Goal: Task Accomplishment & Management: Use online tool/utility

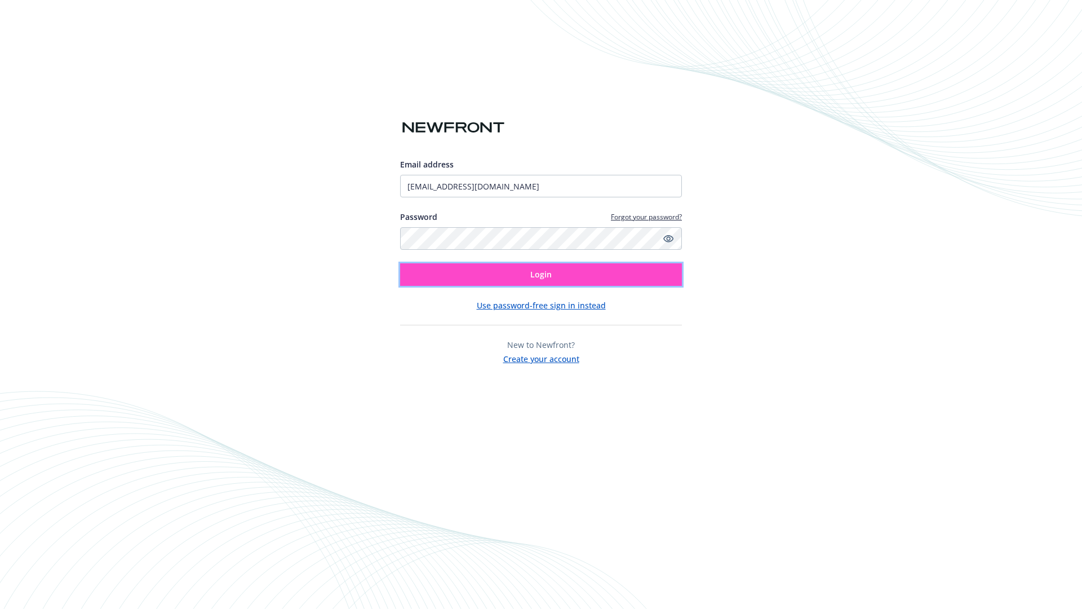
click at [541, 274] on span "Login" at bounding box center [540, 274] width 21 height 11
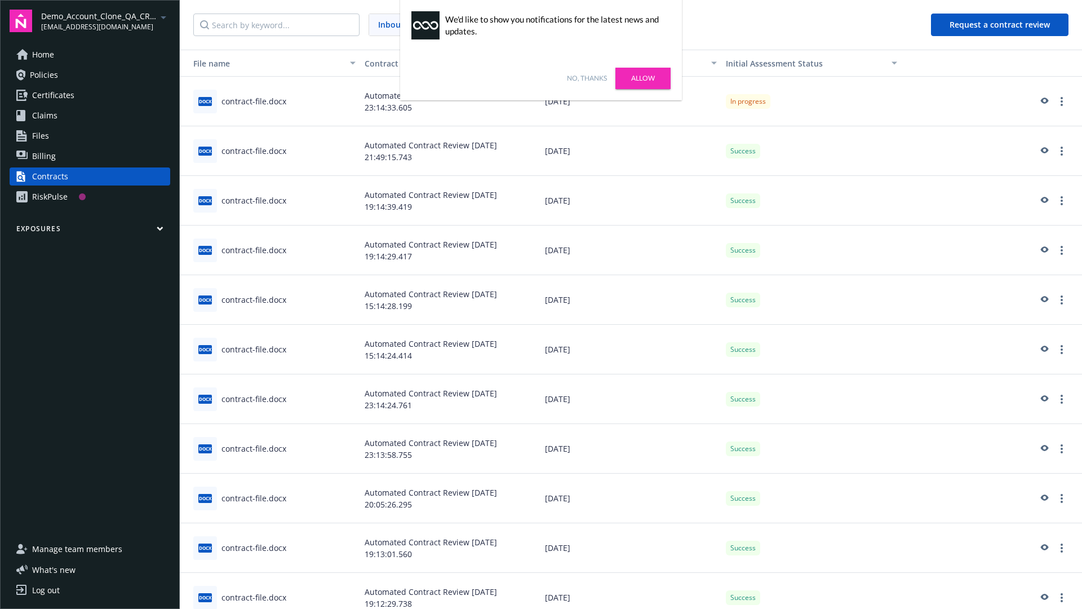
click at [587, 78] on link "No, thanks" at bounding box center [587, 78] width 40 height 10
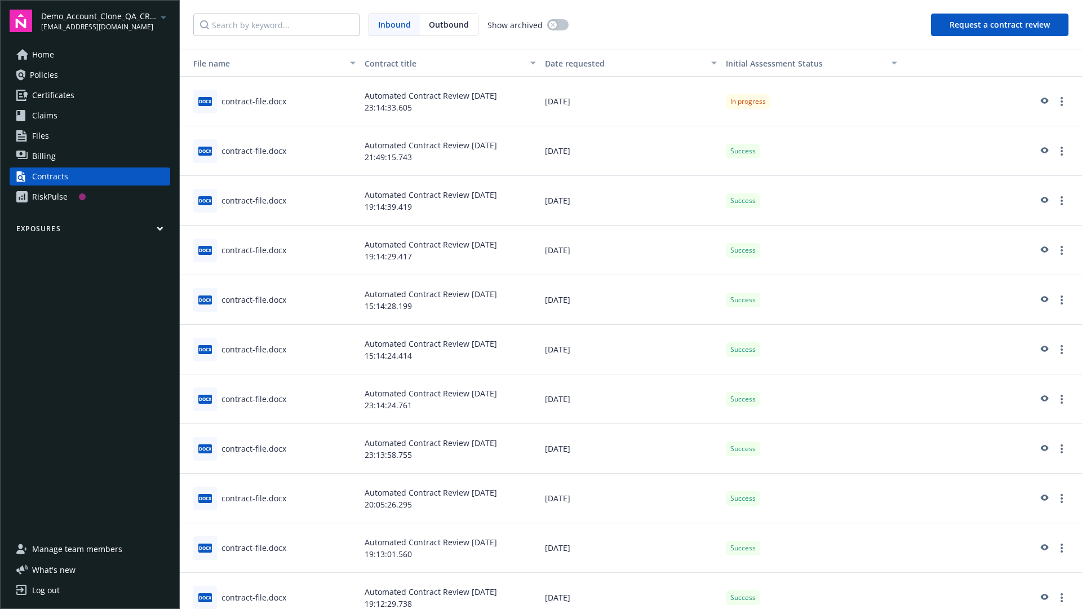
click at [1000, 25] on button "Request a contract review" at bounding box center [999, 25] width 137 height 23
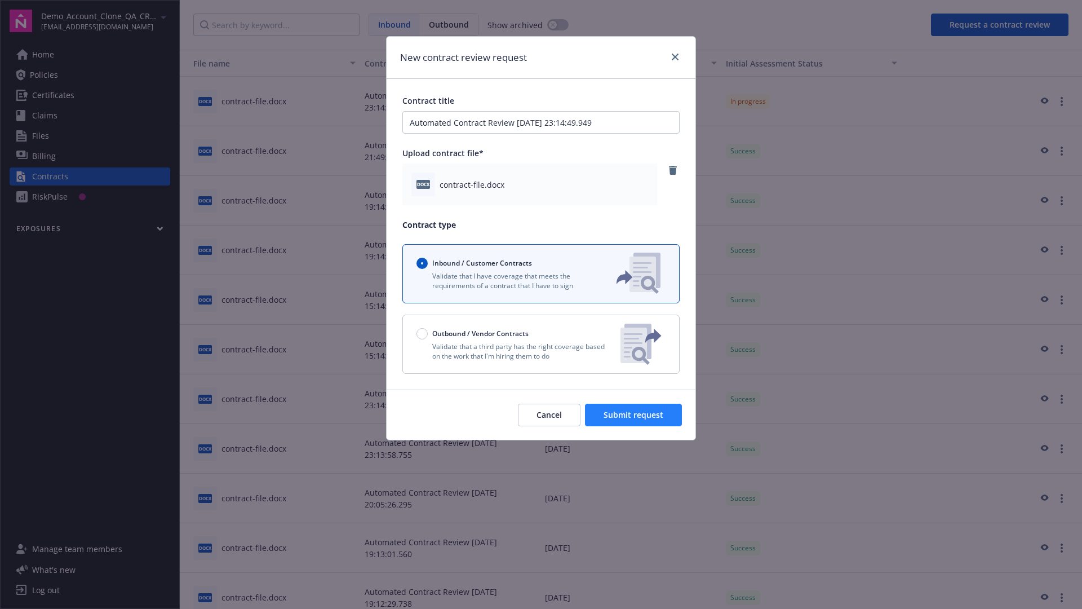
type input "Automated Contract Review [DATE] 23:14:49.949"
click at [634, 415] on span "Submit request" at bounding box center [633, 414] width 60 height 11
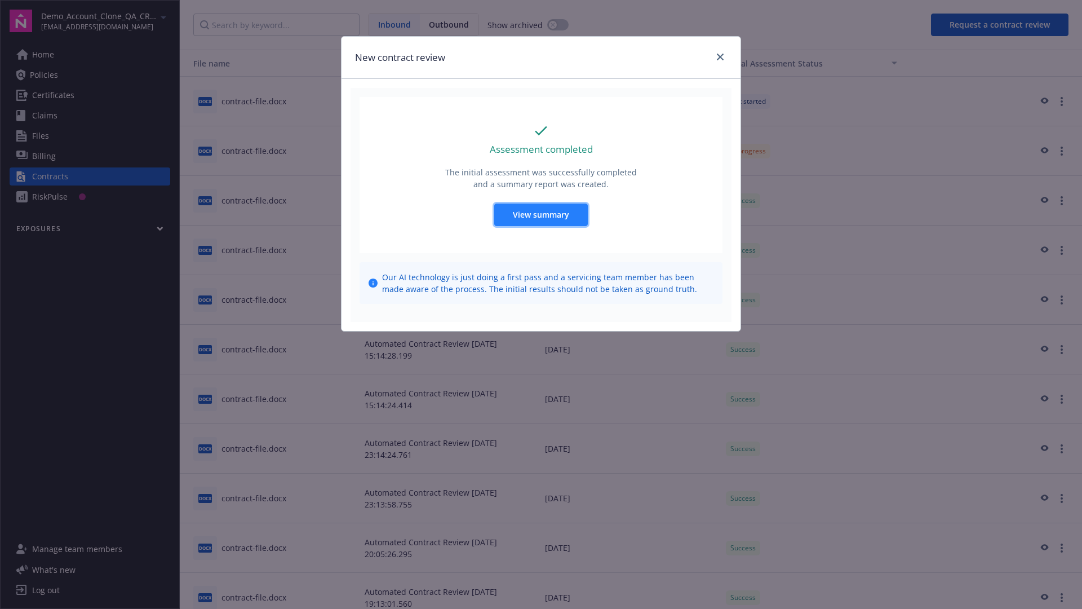
click at [540, 214] on span "View summary" at bounding box center [541, 214] width 56 height 11
